Goal: Task Accomplishment & Management: Use online tool/utility

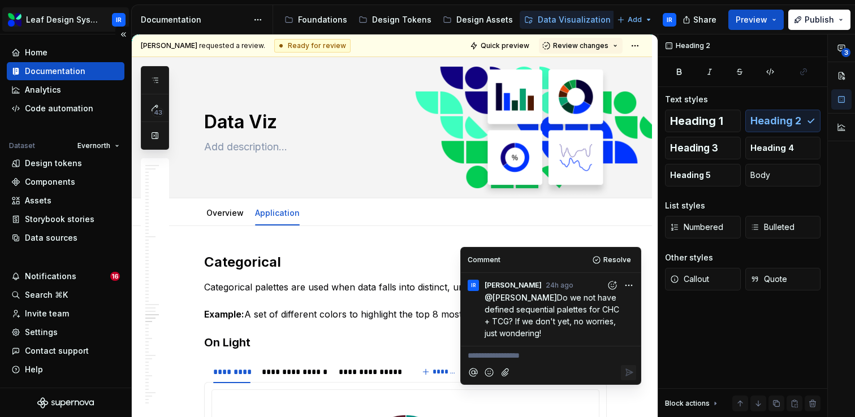
scroll to position [1045, 0]
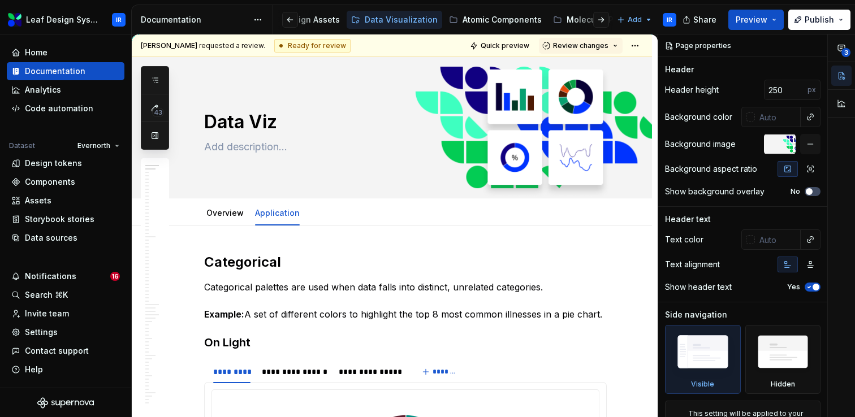
scroll to position [0, 175]
click at [489, 25] on div "Atomic Components" at bounding box center [500, 19] width 79 height 11
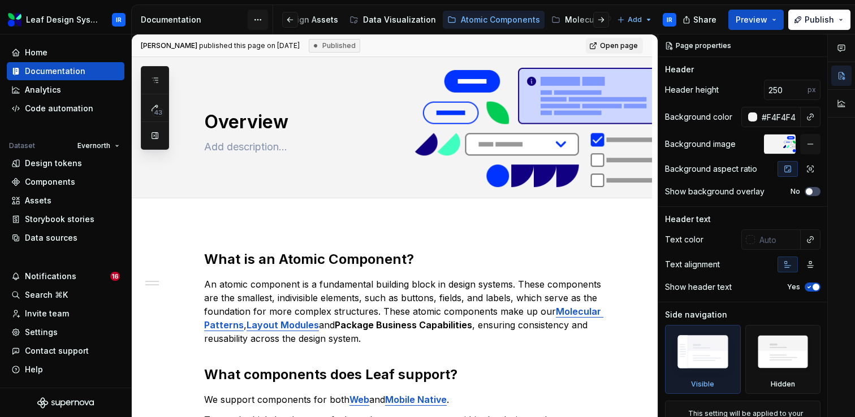
click at [264, 21] on html "Leaf Design System IR Home Documentation Analytics Code automation Dataset Ever…" at bounding box center [427, 208] width 855 height 417
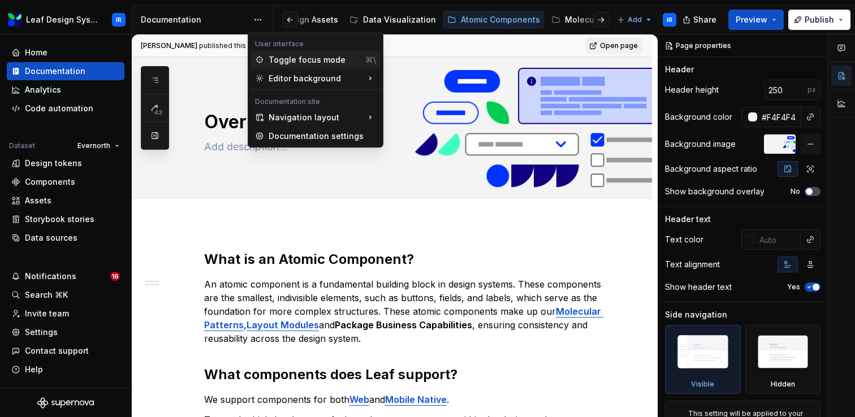
click at [281, 58] on div "Toggle focus mode" at bounding box center [315, 59] width 92 height 11
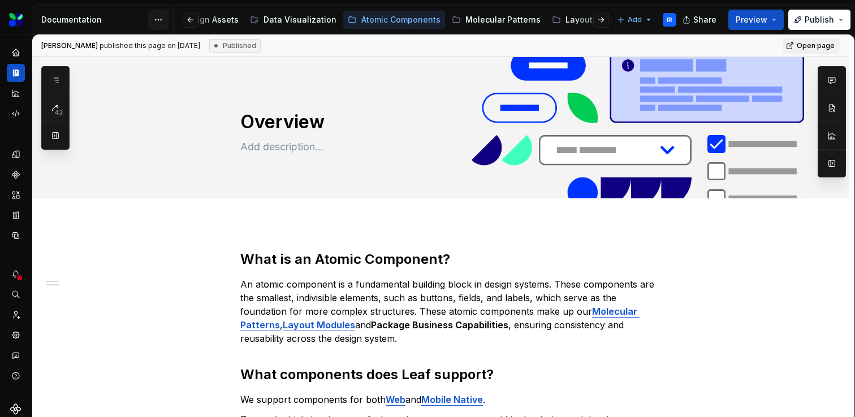
click at [160, 21] on html "Leaf Design System IR Dataset Evernorth Documentation Accessibility guide for t…" at bounding box center [427, 208] width 855 height 417
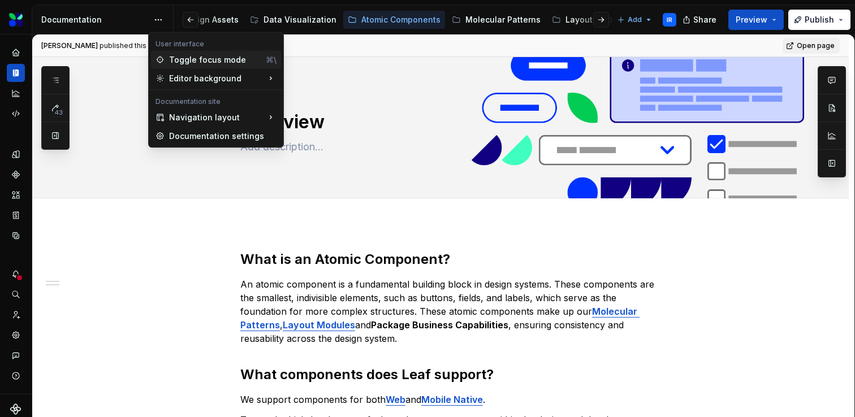
click at [164, 56] on icon at bounding box center [160, 59] width 9 height 9
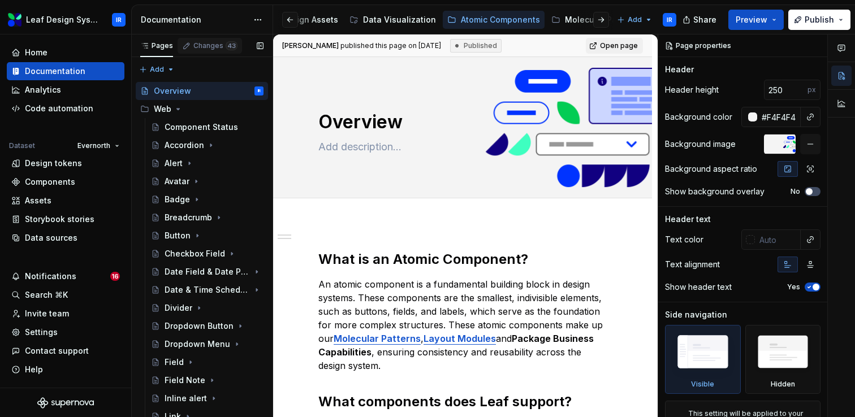
click at [212, 47] on div "Changes 43" at bounding box center [215, 45] width 44 height 9
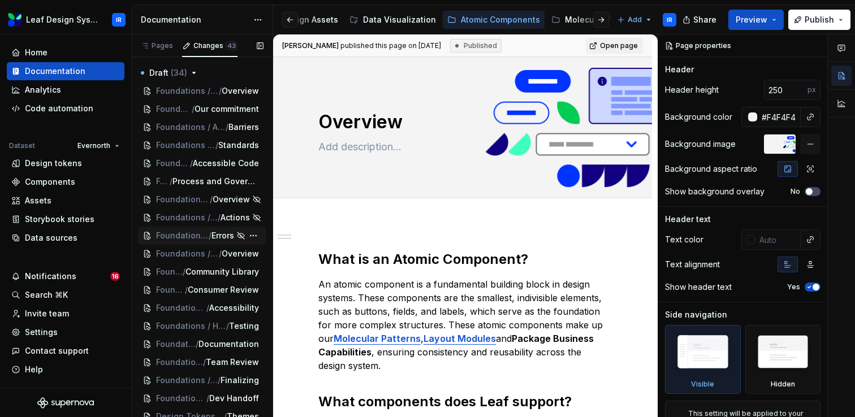
scroll to position [472, 0]
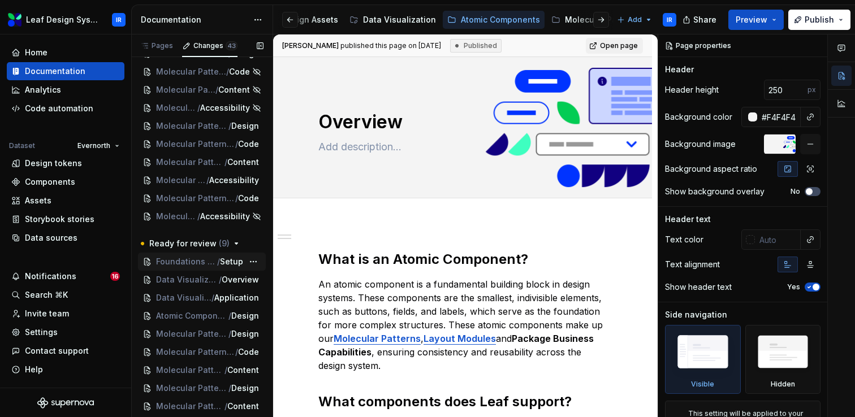
click at [183, 262] on span "Foundations / How to / Component Process" at bounding box center [186, 261] width 61 height 11
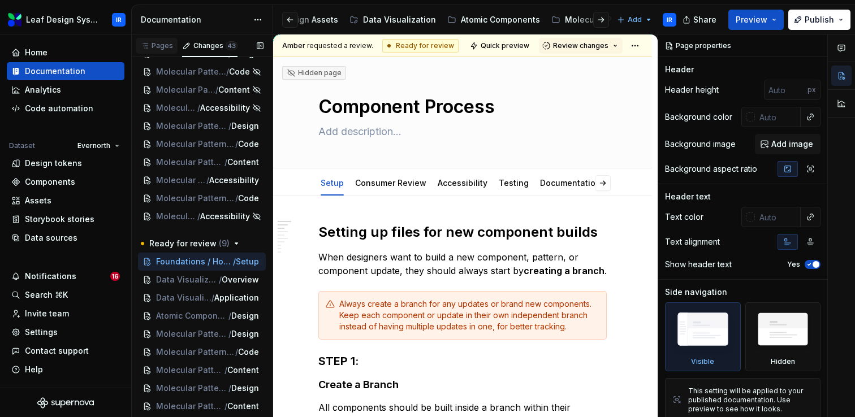
click at [162, 46] on div "Pages" at bounding box center [156, 45] width 33 height 9
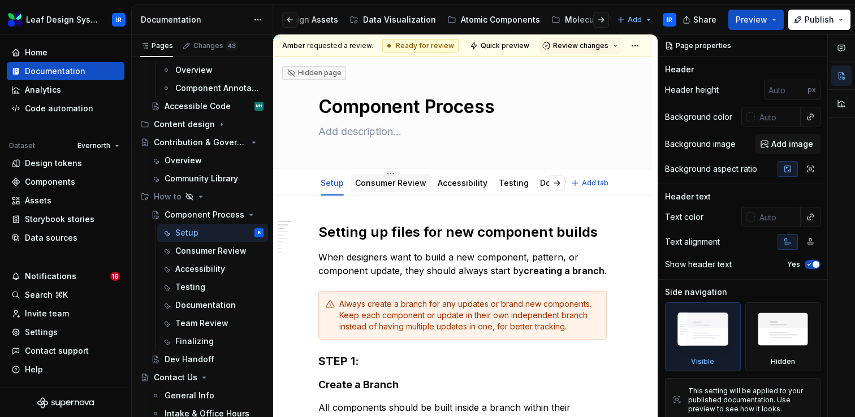
click at [412, 185] on link "Consumer Review" at bounding box center [390, 183] width 71 height 10
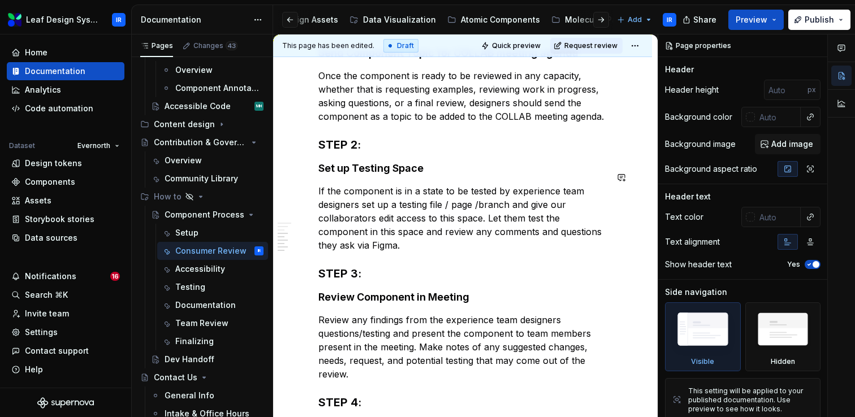
scroll to position [678, 0]
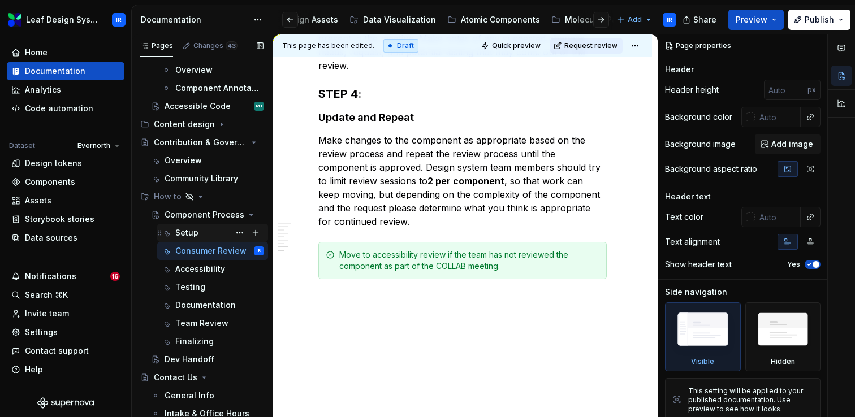
click at [182, 237] on div "Setup" at bounding box center [186, 232] width 23 height 11
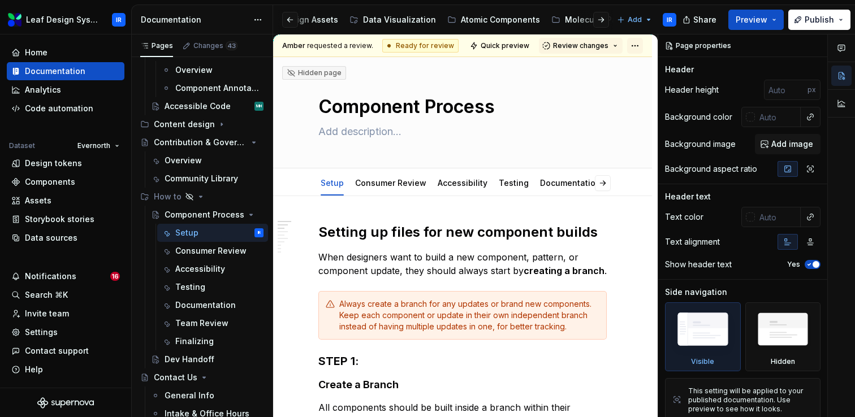
click at [639, 47] on html "Leaf Design System IR Home Documentation Analytics Code automation Dataset Ever…" at bounding box center [427, 208] width 855 height 417
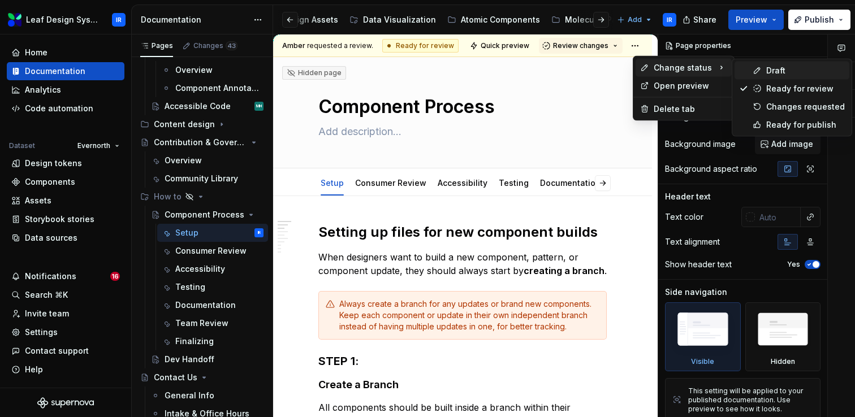
click at [785, 71] on div "Draft" at bounding box center [805, 70] width 79 height 11
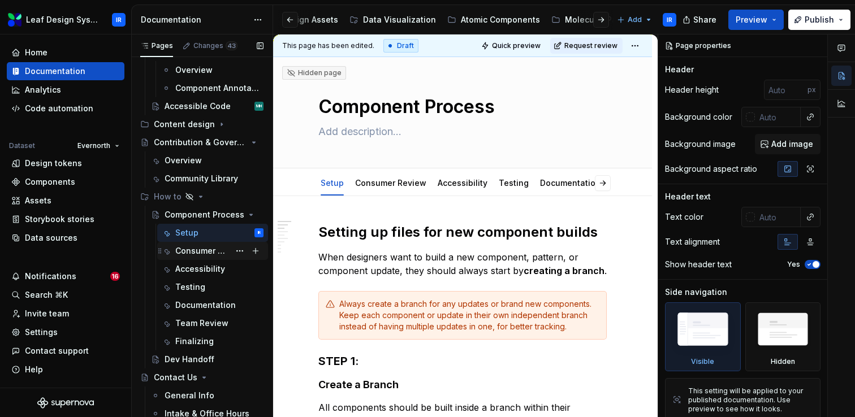
click at [197, 253] on div "Consumer Review" at bounding box center [202, 250] width 54 height 11
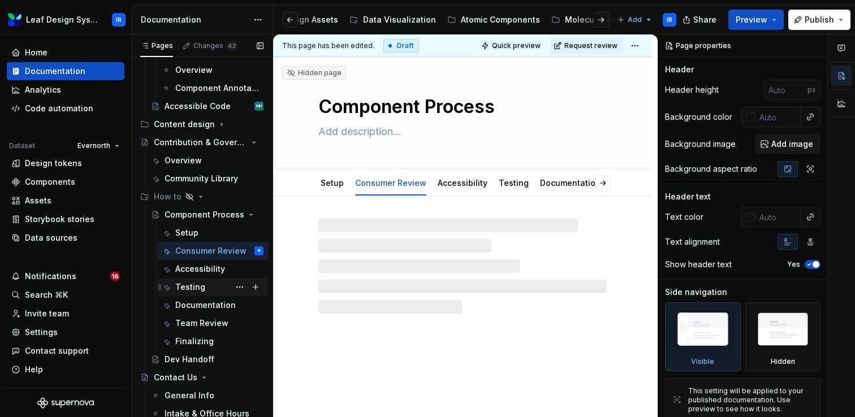
click at [196, 288] on div "Testing" at bounding box center [190, 287] width 30 height 11
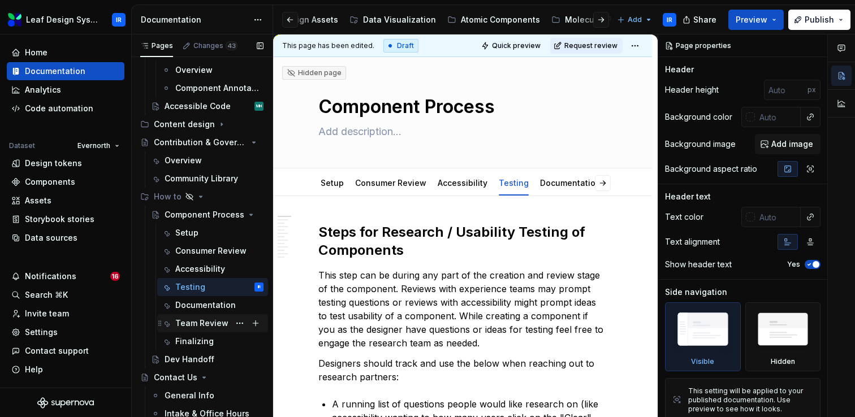
click at [193, 328] on div "Team Review" at bounding box center [201, 323] width 53 height 11
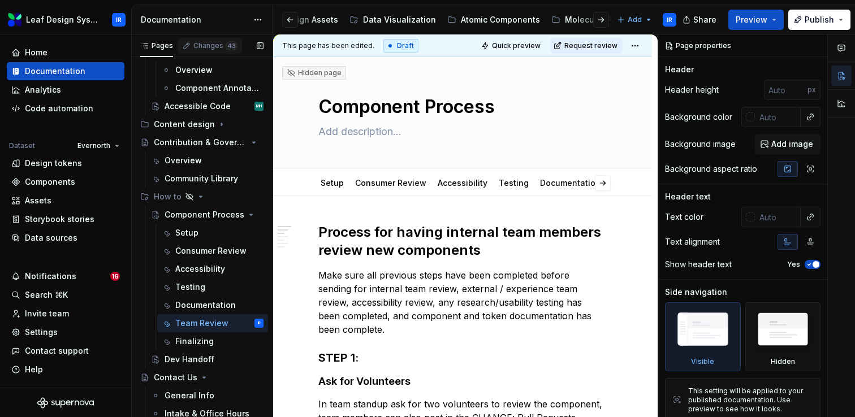
click at [226, 44] on span "43" at bounding box center [232, 45] width 12 height 9
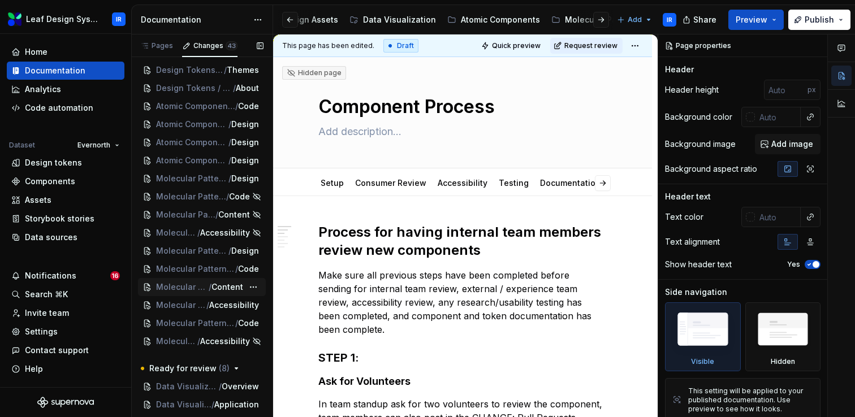
scroll to position [472, 0]
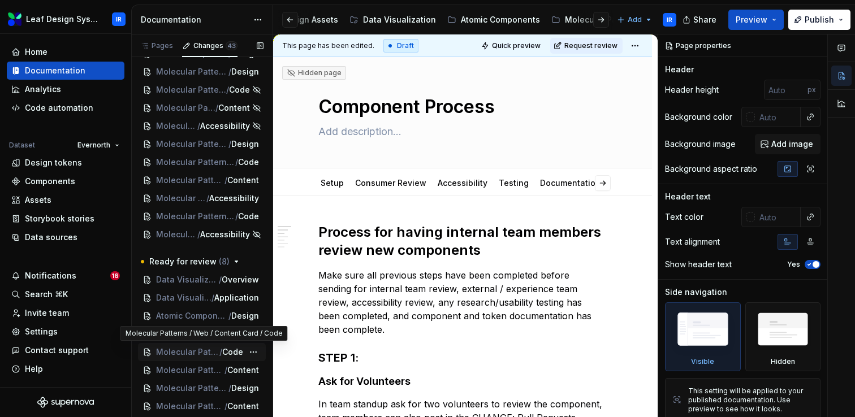
click at [189, 354] on span "Molecular Patterns / Web / Content Card" at bounding box center [187, 352] width 63 height 11
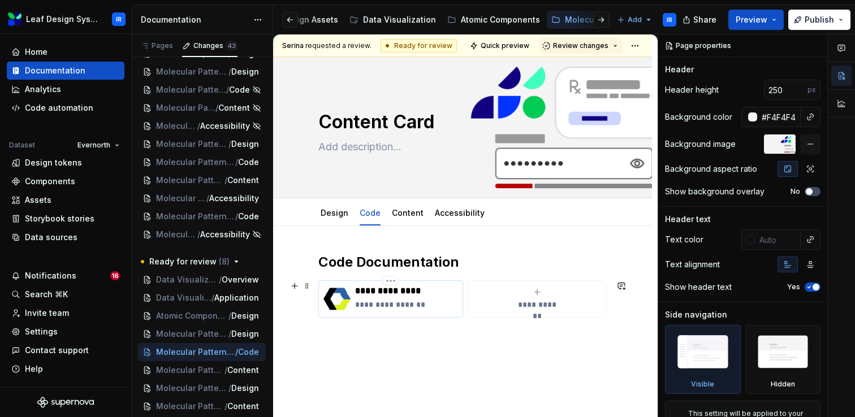
click at [362, 305] on p "**********" at bounding box center [406, 304] width 103 height 11
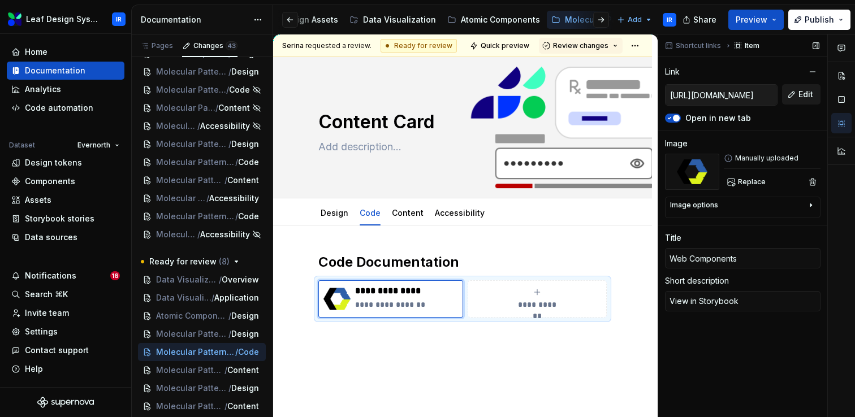
click at [794, 94] on button "Edit" at bounding box center [801, 94] width 38 height 20
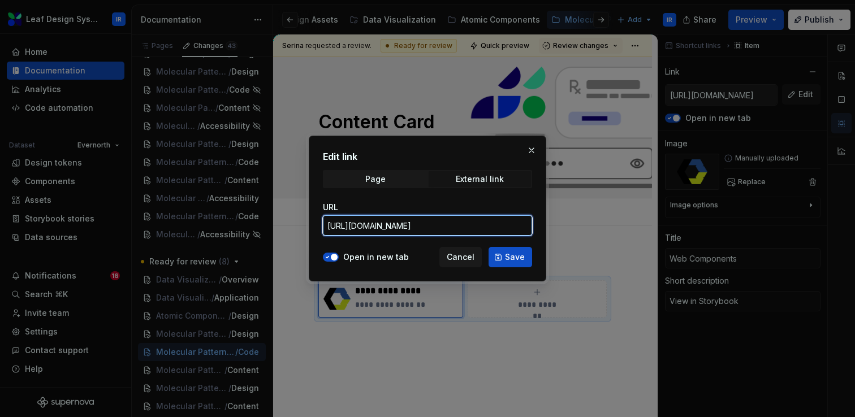
scroll to position [0, 325]
drag, startPoint x: 452, startPoint y: 227, endPoint x: 610, endPoint y: 227, distance: 158.4
click at [610, 227] on div "Edit link Page External link URL [URL][DOMAIN_NAME] Open in new tab Cancel Save" at bounding box center [427, 208] width 855 height 417
click at [530, 149] on button "button" at bounding box center [532, 151] width 16 height 16
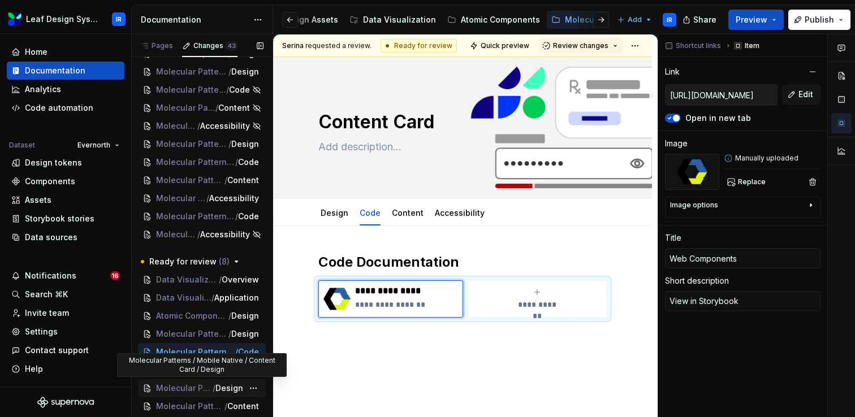
click at [219, 391] on span "Design" at bounding box center [230, 388] width 28 height 11
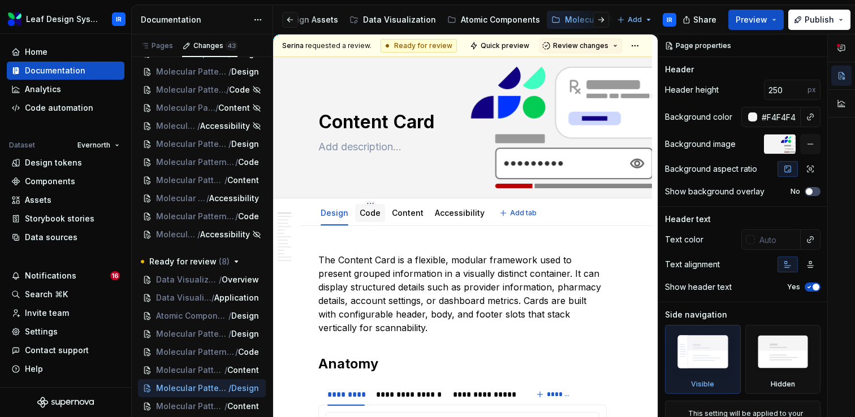
click at [367, 214] on link "Code" at bounding box center [370, 213] width 21 height 10
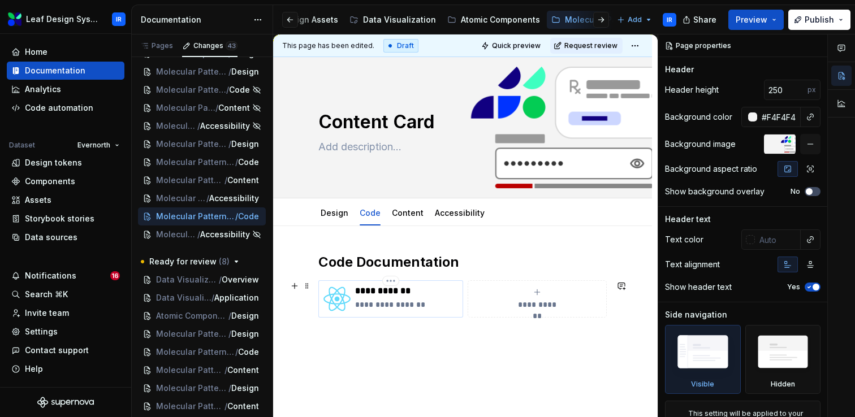
click at [406, 304] on p "**********" at bounding box center [406, 304] width 103 height 11
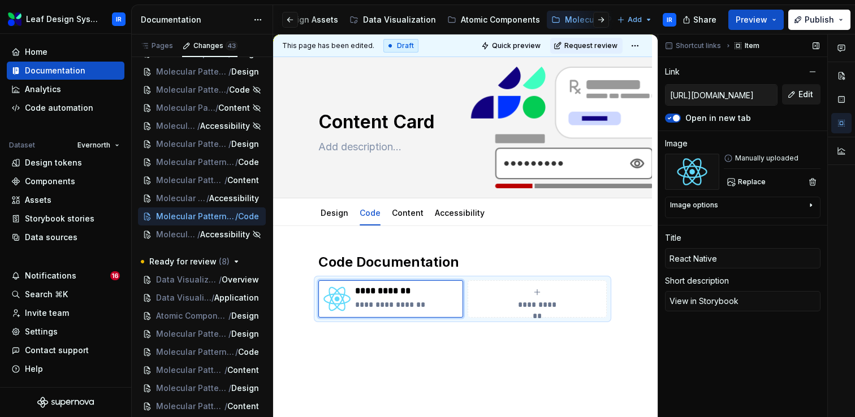
click at [798, 93] on button "Edit" at bounding box center [801, 94] width 38 height 20
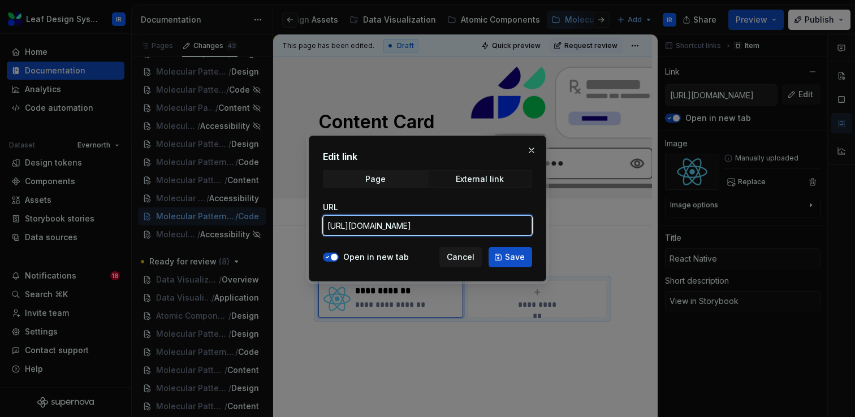
drag, startPoint x: 474, startPoint y: 231, endPoint x: 649, endPoint y: 231, distance: 174.8
click at [649, 231] on div "Edit link Page External link URL [URL][DOMAIN_NAME] Open in new tab Cancel Save" at bounding box center [427, 208] width 855 height 417
drag, startPoint x: 489, startPoint y: 223, endPoint x: 637, endPoint y: 222, distance: 148.2
click at [637, 222] on div "Edit link Page External link URL [URL][DOMAIN_NAME] Open in new tab Cancel Save" at bounding box center [427, 208] width 855 height 417
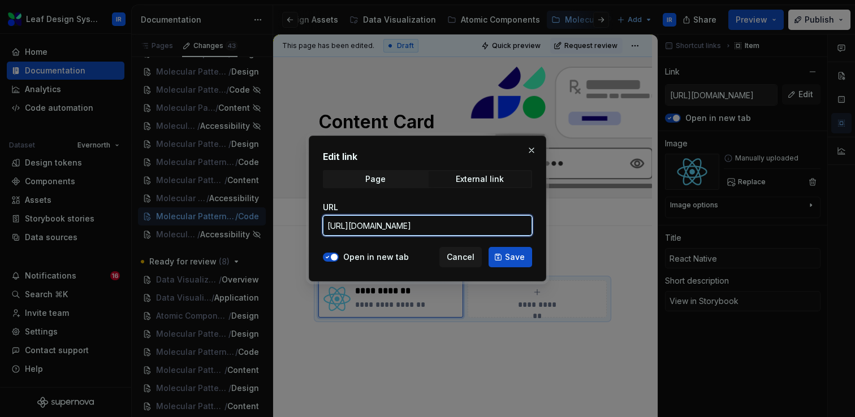
click at [410, 226] on input "[URL][DOMAIN_NAME]" at bounding box center [427, 226] width 209 height 20
drag, startPoint x: 373, startPoint y: 228, endPoint x: 322, endPoint y: 228, distance: 50.9
click at [323, 228] on input "[URL][DOMAIN_NAME]" at bounding box center [427, 226] width 209 height 20
click at [390, 226] on input "[URL][DOMAIN_NAME]" at bounding box center [427, 226] width 209 height 20
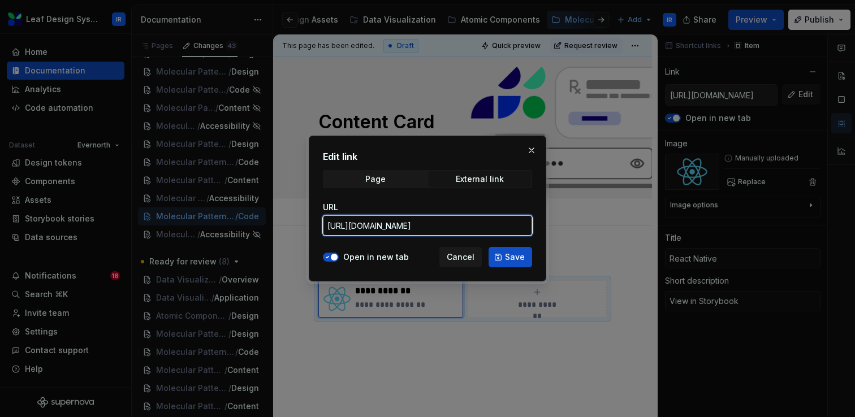
click at [390, 226] on input "[URL][DOMAIN_NAME]" at bounding box center [427, 226] width 209 height 20
click at [531, 149] on button "button" at bounding box center [532, 151] width 16 height 16
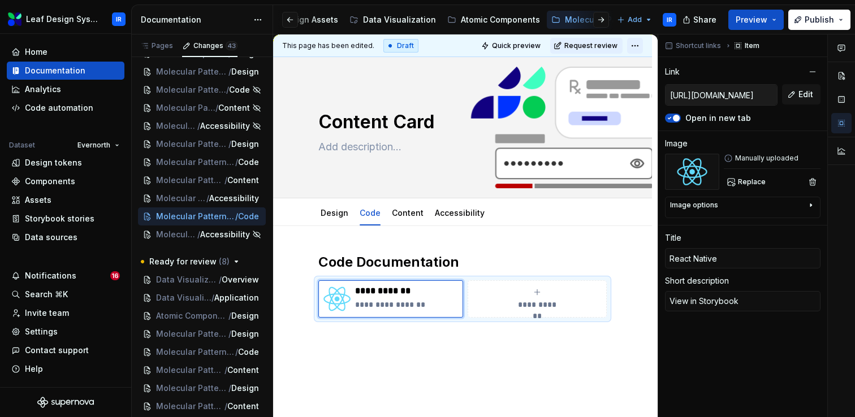
click at [639, 42] on html "Leaf Design System IR Home Documentation Analytics Code automation Dataset Ever…" at bounding box center [427, 208] width 855 height 417
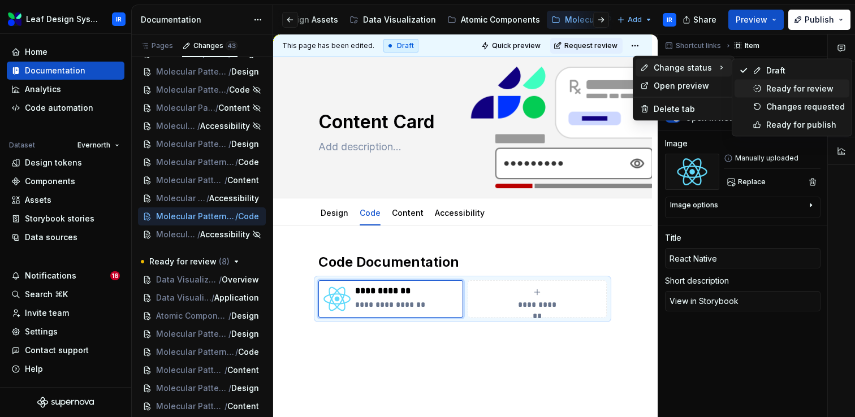
click at [777, 91] on div "Ready for review" at bounding box center [805, 88] width 79 height 11
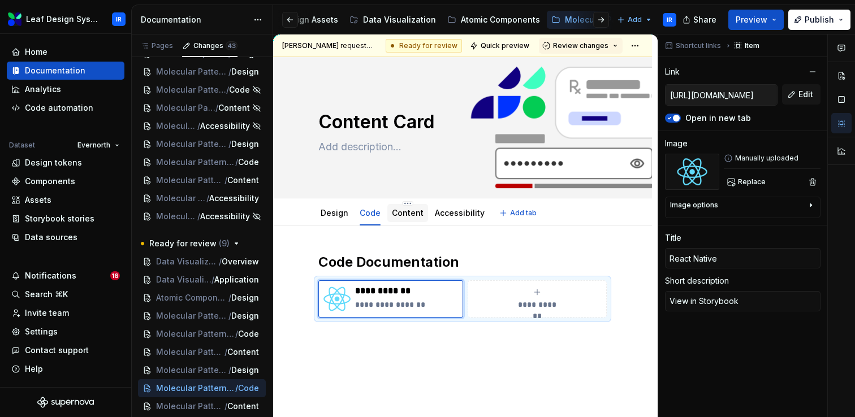
click at [394, 219] on div "Content" at bounding box center [408, 213] width 32 height 14
click at [202, 299] on span "Atomic Components / Web / Toggletip" at bounding box center [184, 297] width 57 height 11
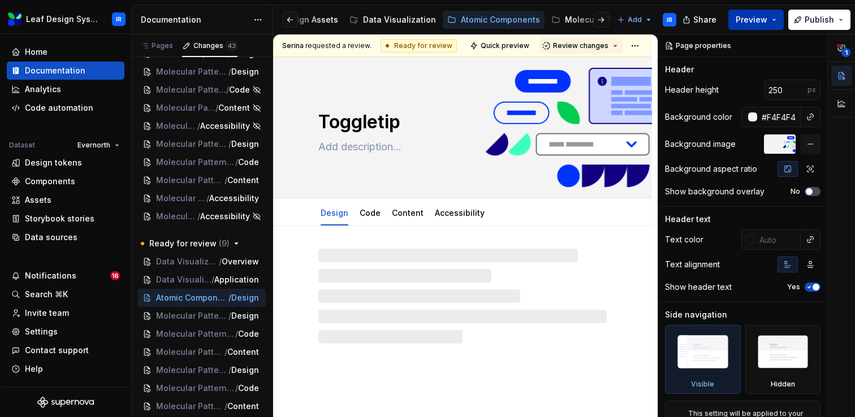
click at [778, 13] on button "Preview" at bounding box center [756, 20] width 55 height 20
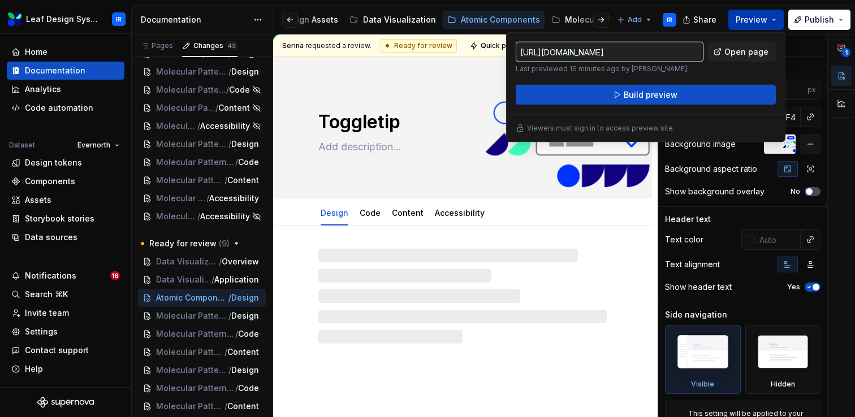
click at [778, 13] on button "Preview" at bounding box center [756, 20] width 55 height 20
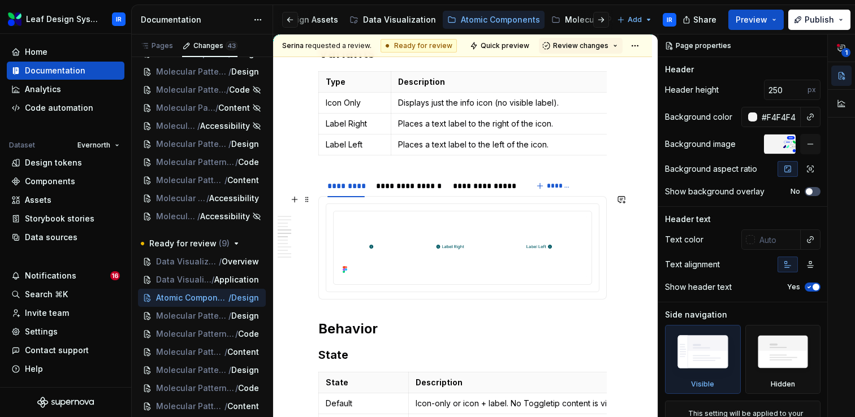
scroll to position [1540, 0]
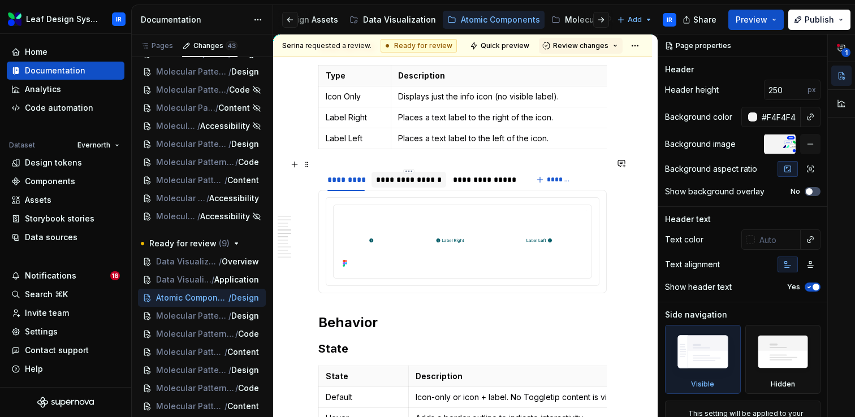
click at [415, 174] on div "**********" at bounding box center [409, 179] width 66 height 11
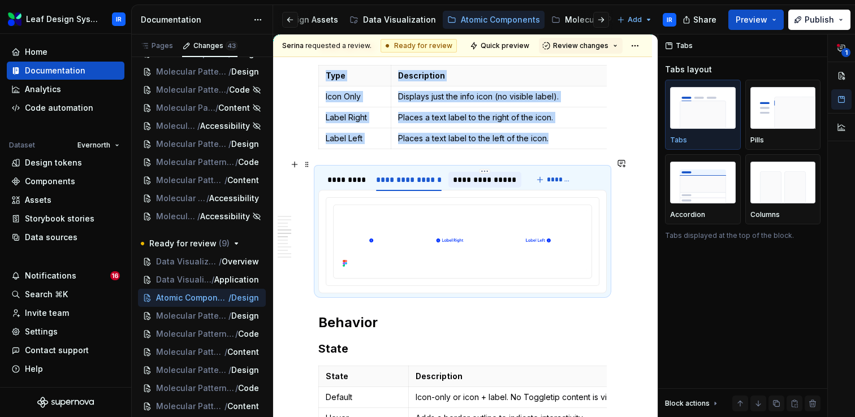
click at [487, 174] on div "**********" at bounding box center [485, 179] width 64 height 11
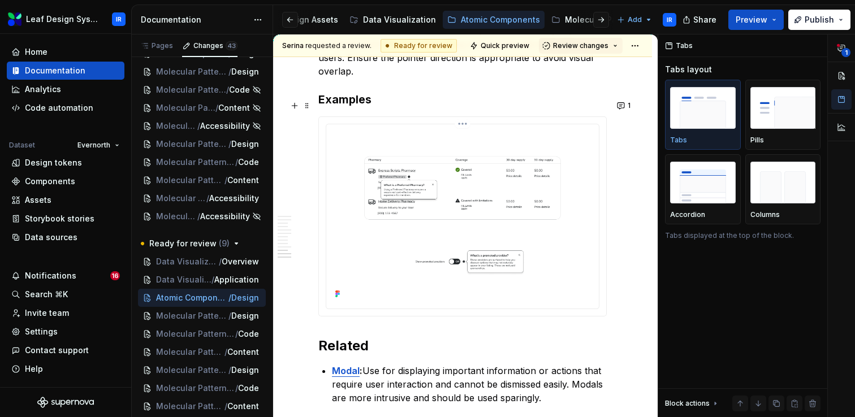
scroll to position [3144, 0]
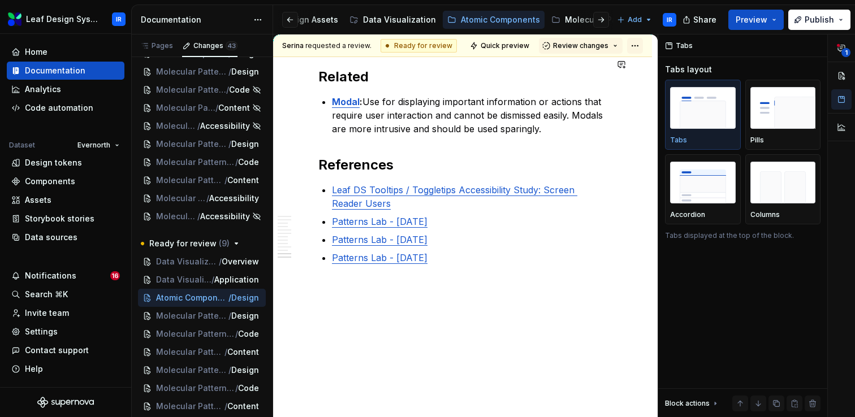
click at [641, 46] on html "Leaf Design System IR Home Documentation Analytics Code automation Dataset Ever…" at bounding box center [427, 208] width 855 height 417
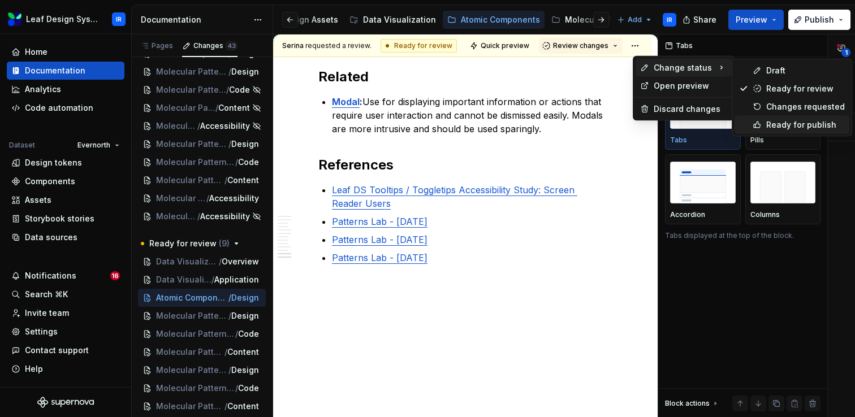
click at [776, 123] on div "Ready for publish" at bounding box center [805, 124] width 79 height 11
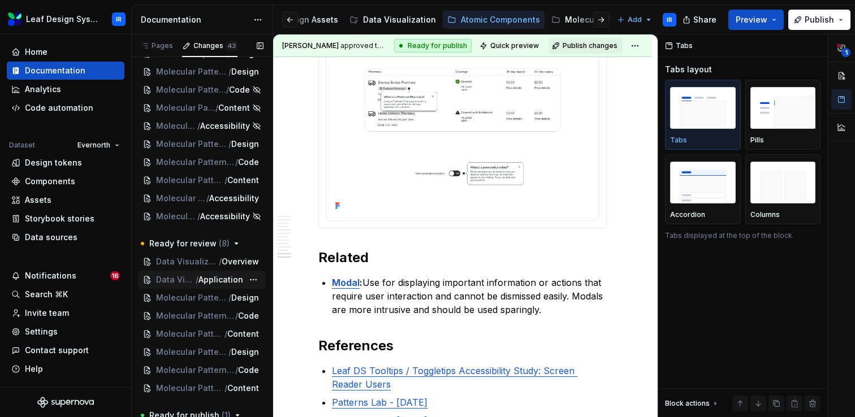
scroll to position [499, 0]
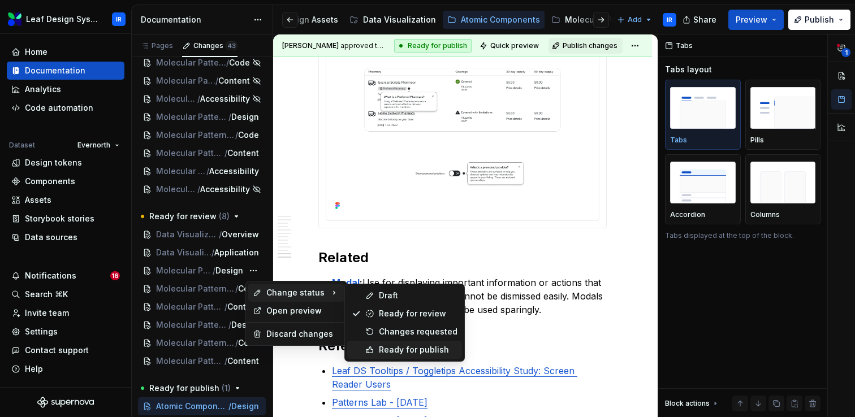
click at [397, 348] on div "Ready for publish" at bounding box center [418, 349] width 79 height 11
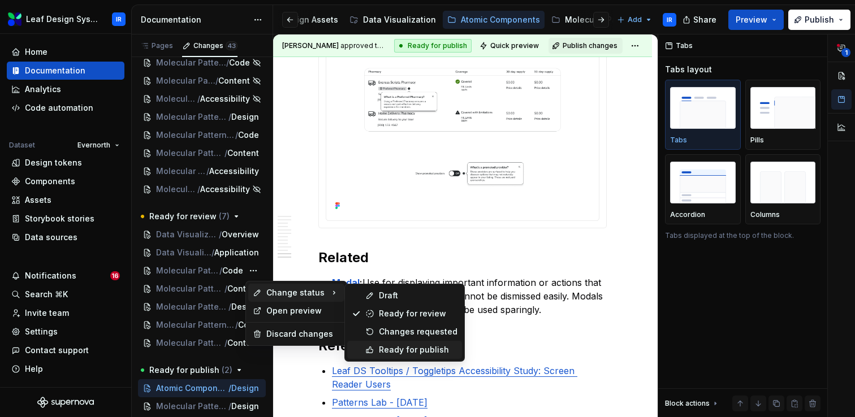
click at [380, 351] on div "Ready for publish" at bounding box center [418, 349] width 79 height 11
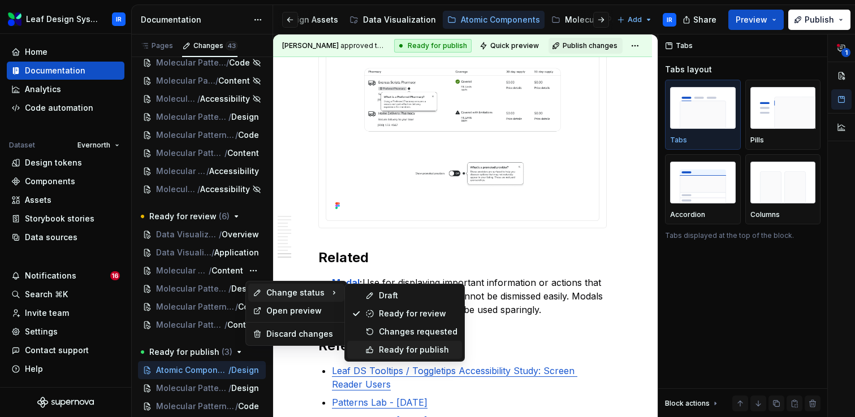
click at [381, 350] on div "Ready for publish" at bounding box center [418, 349] width 79 height 11
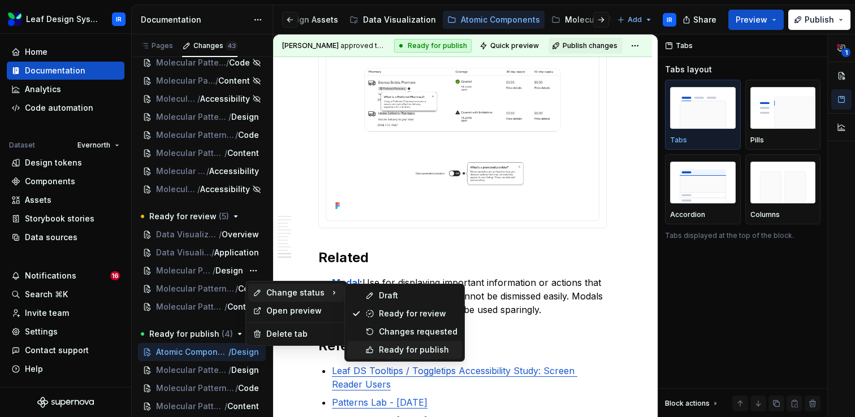
click at [389, 352] on div "Ready for publish" at bounding box center [418, 349] width 79 height 11
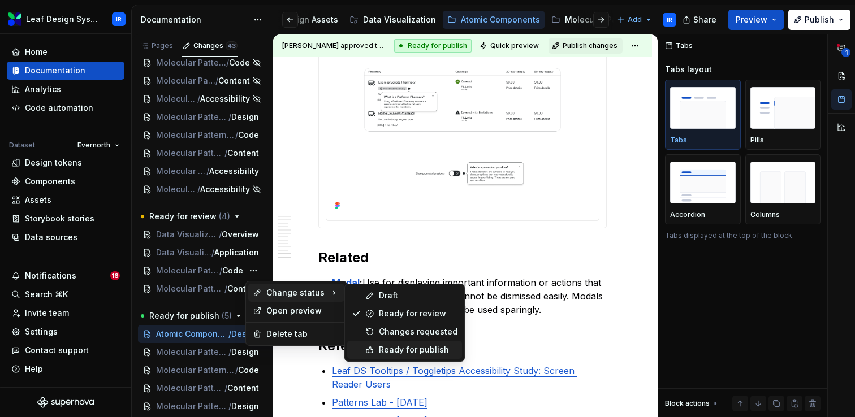
drag, startPoint x: 369, startPoint y: 351, endPoint x: 361, endPoint y: 348, distance: 8.9
click at [369, 351] on icon at bounding box center [369, 350] width 9 height 9
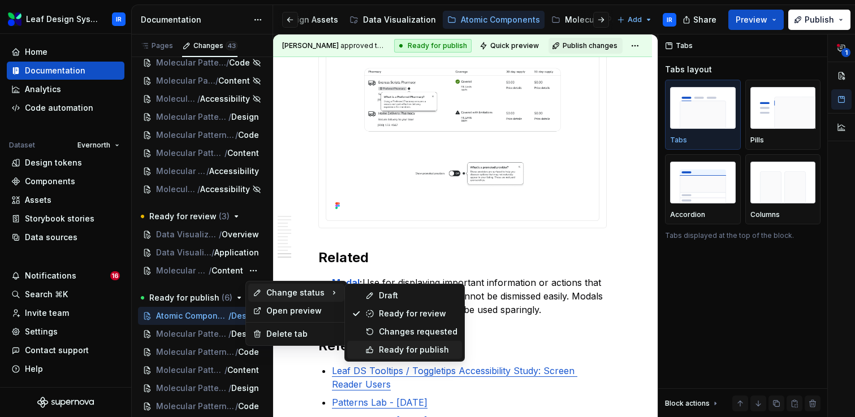
click at [382, 351] on div "Ready for publish" at bounding box center [418, 349] width 79 height 11
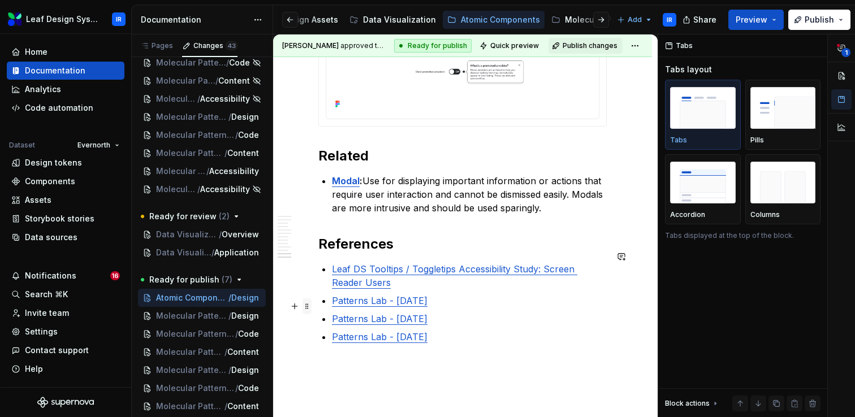
scroll to position [3074, 0]
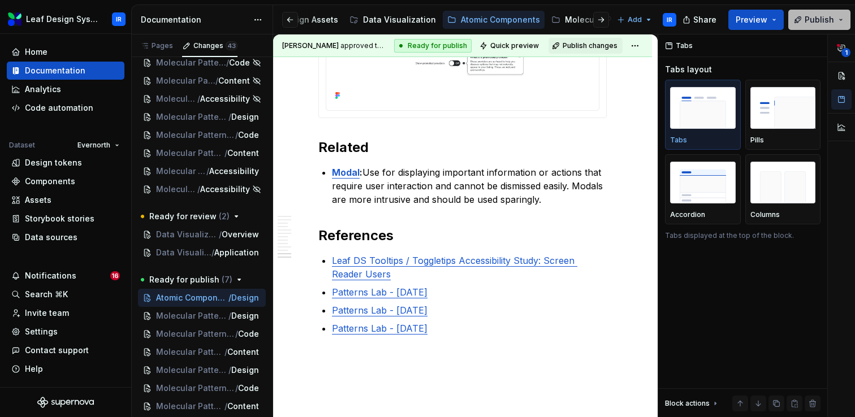
click at [841, 20] on button "Publish" at bounding box center [820, 20] width 62 height 20
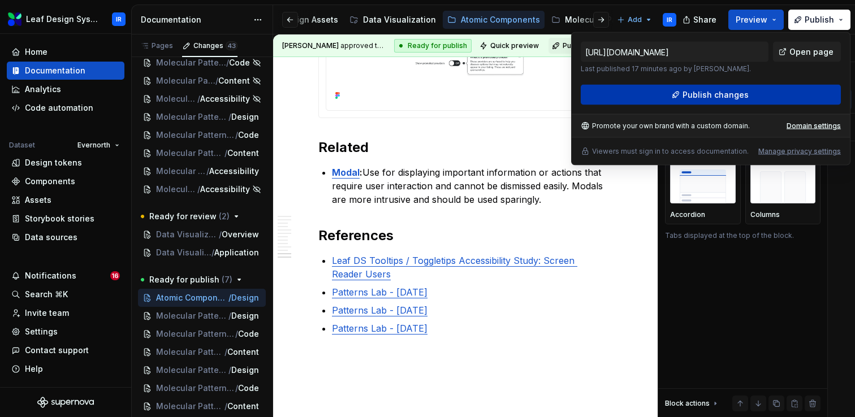
click at [703, 90] on span "Publish changes" at bounding box center [716, 94] width 66 height 11
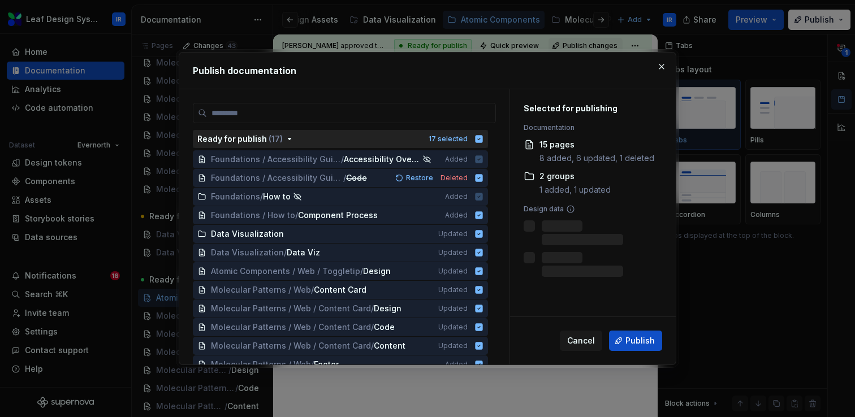
click at [483, 139] on icon "button" at bounding box center [479, 139] width 7 height 7
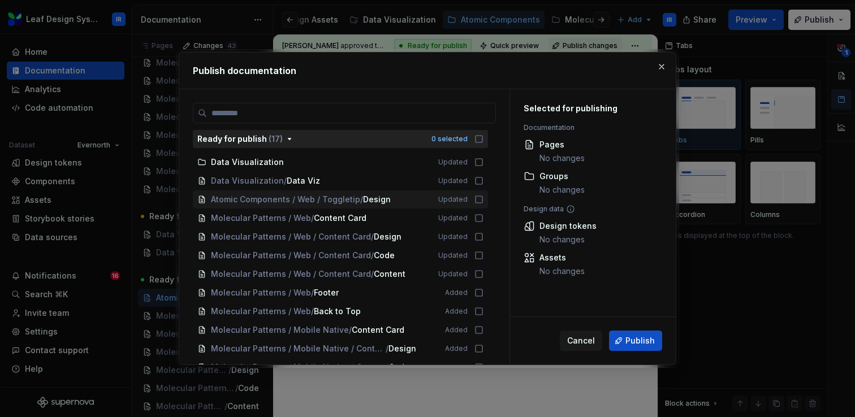
scroll to position [75, 0]
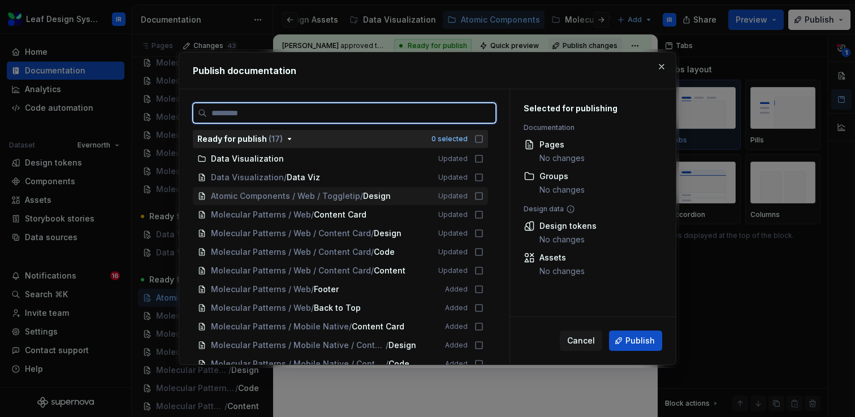
click at [484, 198] on icon at bounding box center [479, 196] width 9 height 9
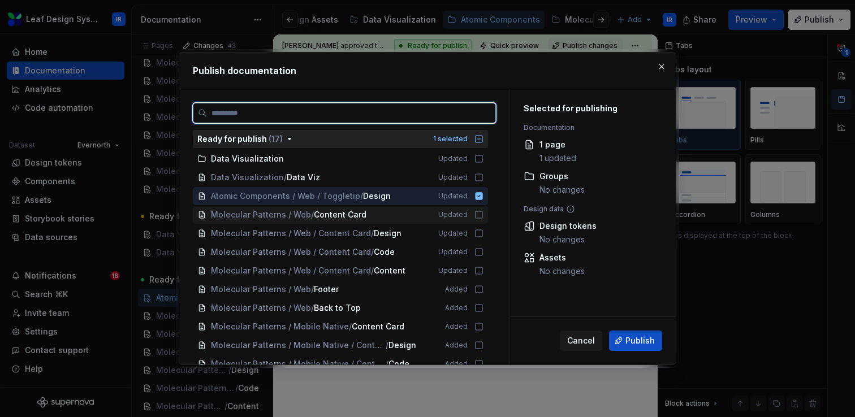
click at [484, 216] on icon at bounding box center [479, 214] width 9 height 9
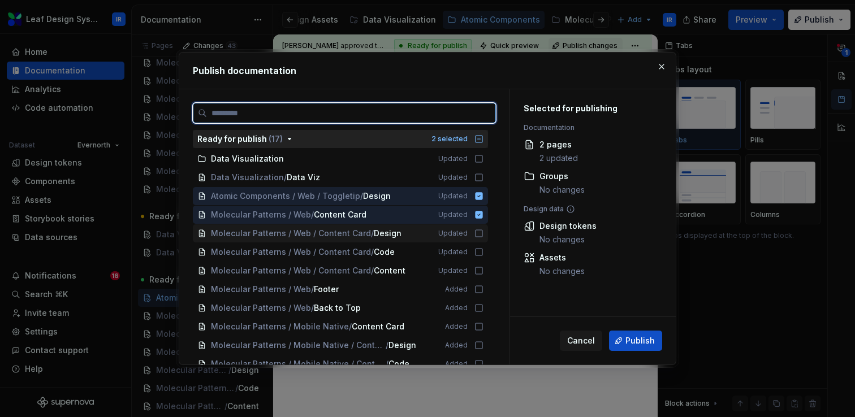
click at [484, 231] on icon at bounding box center [479, 233] width 9 height 9
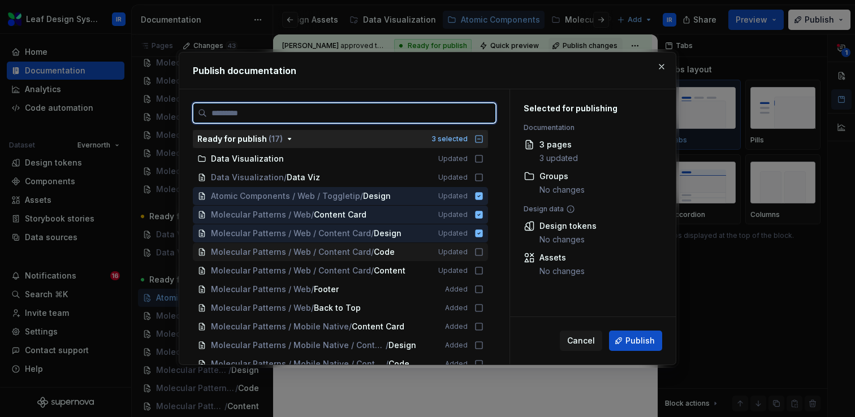
click at [484, 255] on icon at bounding box center [479, 252] width 9 height 9
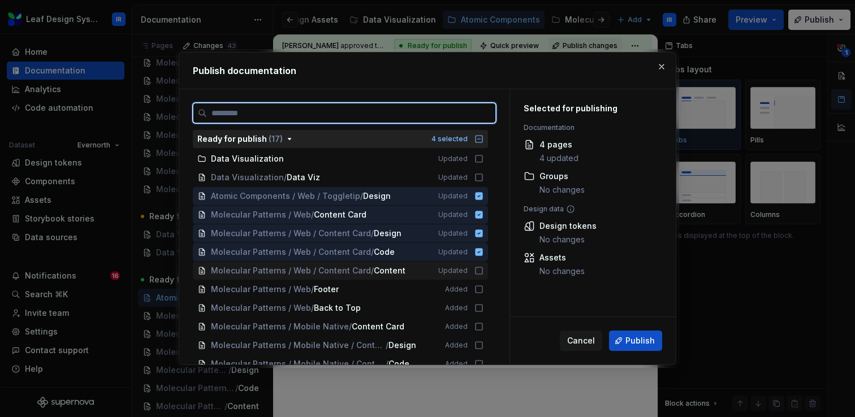
click at [484, 275] on icon at bounding box center [479, 270] width 9 height 9
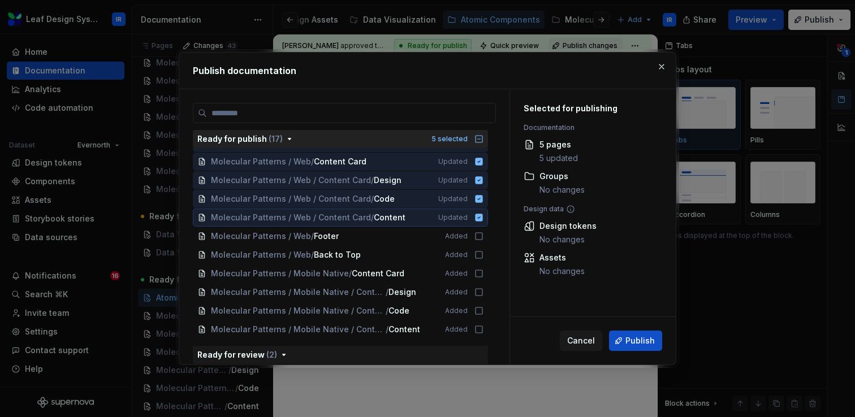
scroll to position [132, 0]
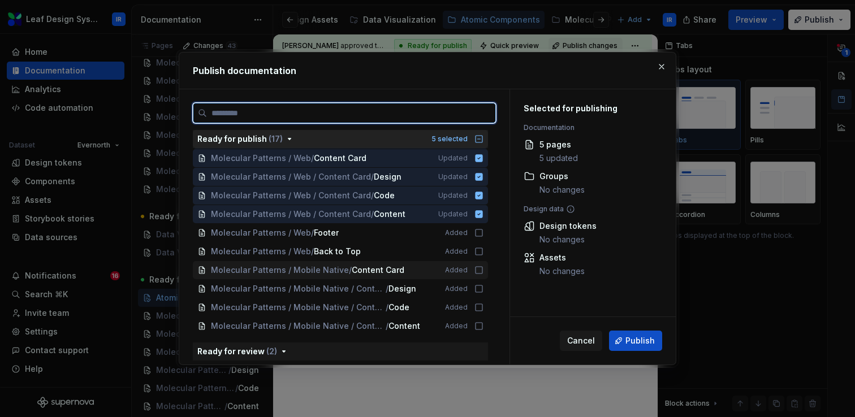
click at [484, 270] on icon at bounding box center [479, 270] width 9 height 9
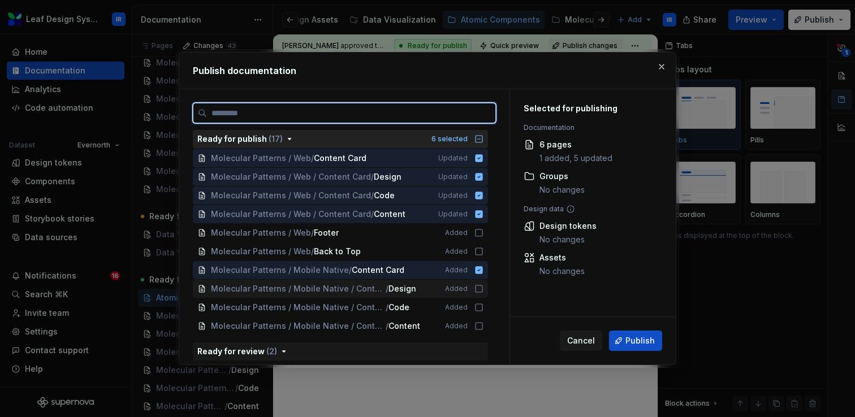
click at [484, 291] on icon at bounding box center [479, 289] width 9 height 9
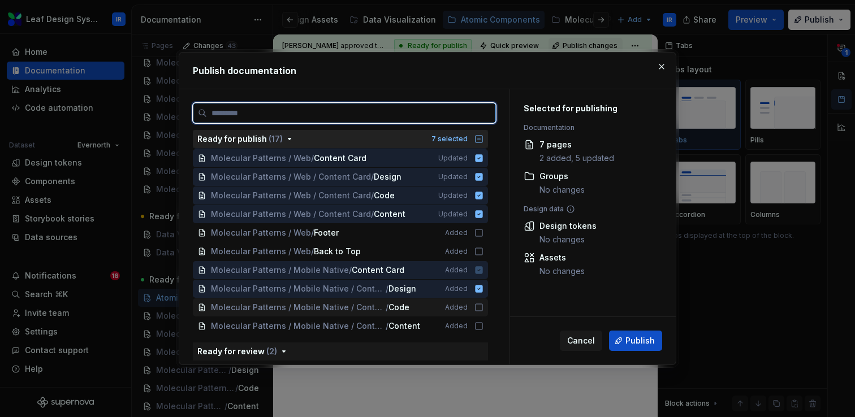
click at [483, 309] on icon at bounding box center [479, 307] width 9 height 9
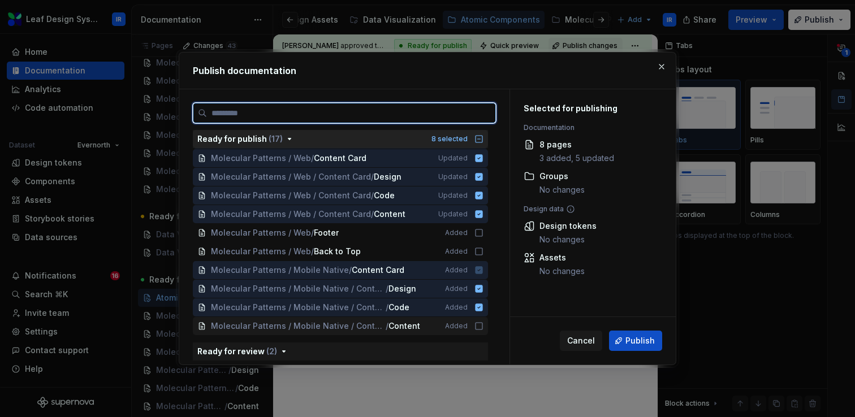
click at [484, 325] on icon at bounding box center [479, 326] width 9 height 9
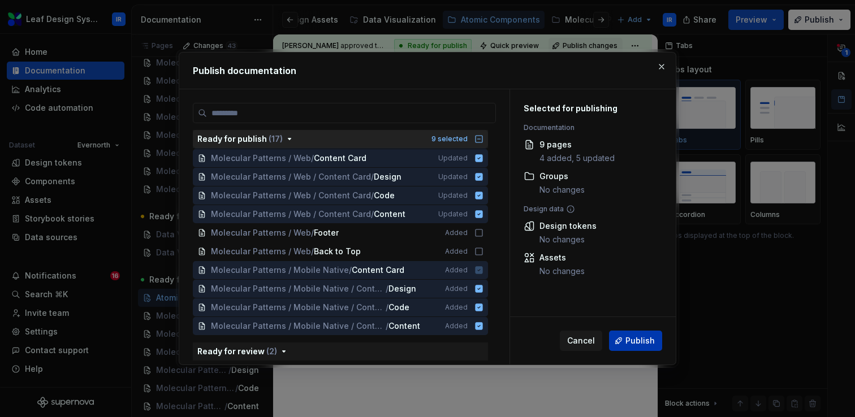
click at [639, 345] on span "Publish" at bounding box center [640, 340] width 29 height 11
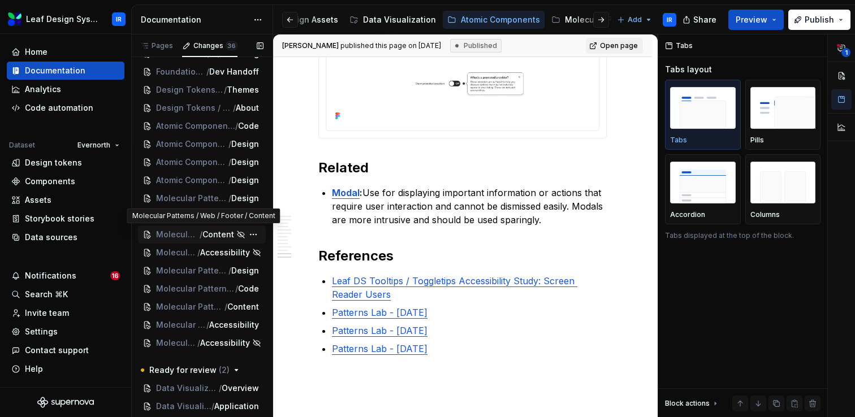
scroll to position [0, 0]
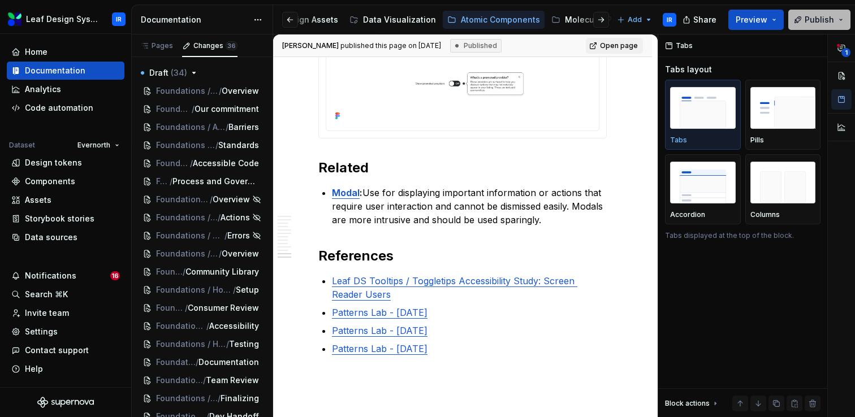
click at [839, 19] on button "Publish" at bounding box center [820, 20] width 62 height 20
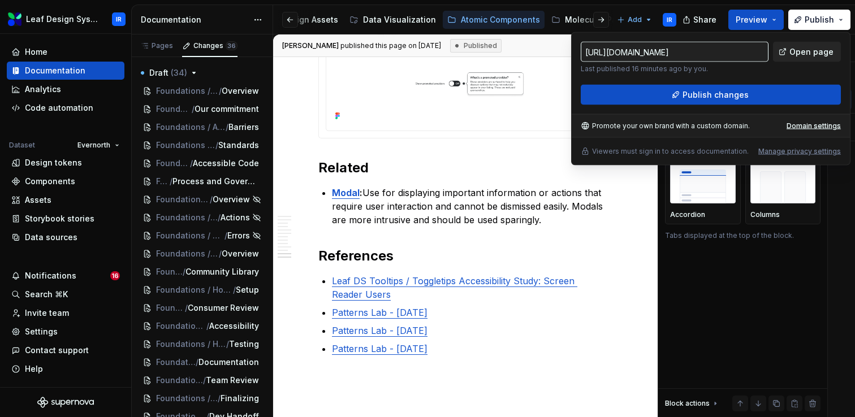
click at [798, 50] on span "Open page" at bounding box center [812, 51] width 44 height 11
click at [780, 16] on button "Preview" at bounding box center [756, 20] width 55 height 20
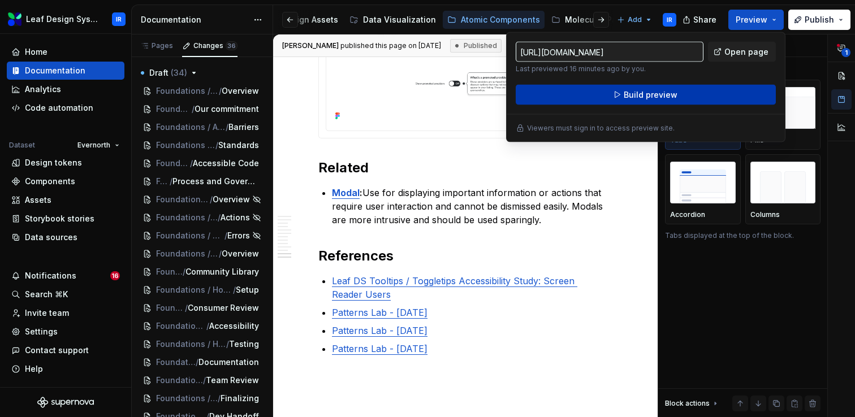
click at [728, 92] on button "Build preview" at bounding box center [646, 95] width 260 height 20
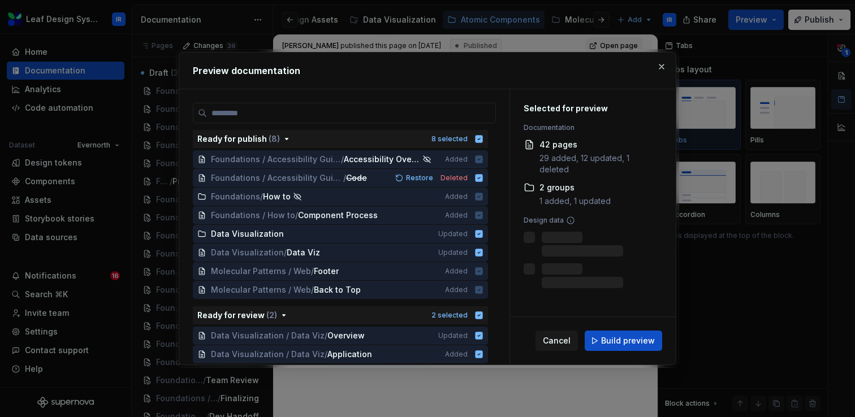
click at [617, 328] on div "Cancel Build preview" at bounding box center [593, 341] width 166 height 48
click at [617, 342] on span "Build preview" at bounding box center [628, 340] width 54 height 11
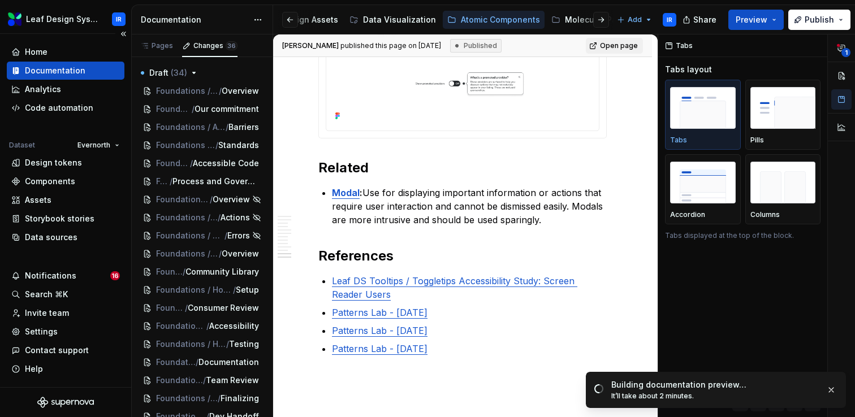
click at [61, 72] on div "Documentation" at bounding box center [55, 70] width 61 height 11
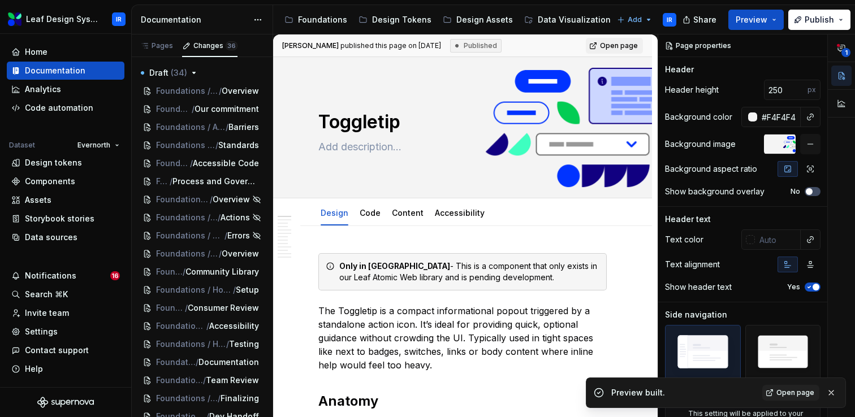
click at [780, 396] on span "Open page" at bounding box center [796, 393] width 38 height 9
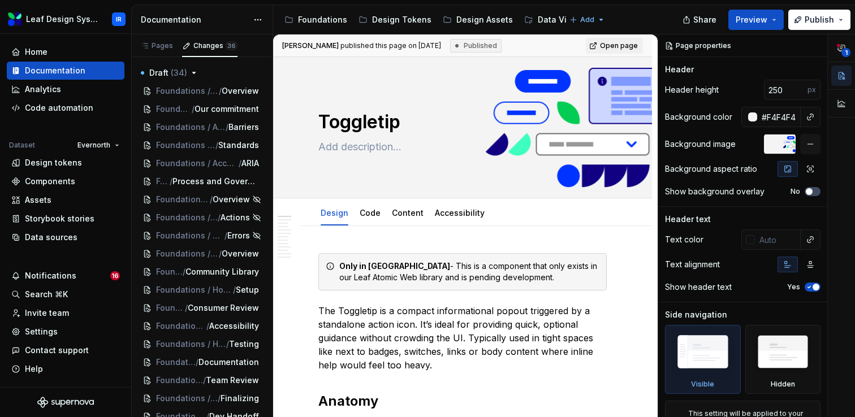
type textarea "*"
